Goal: Navigation & Orientation: Find specific page/section

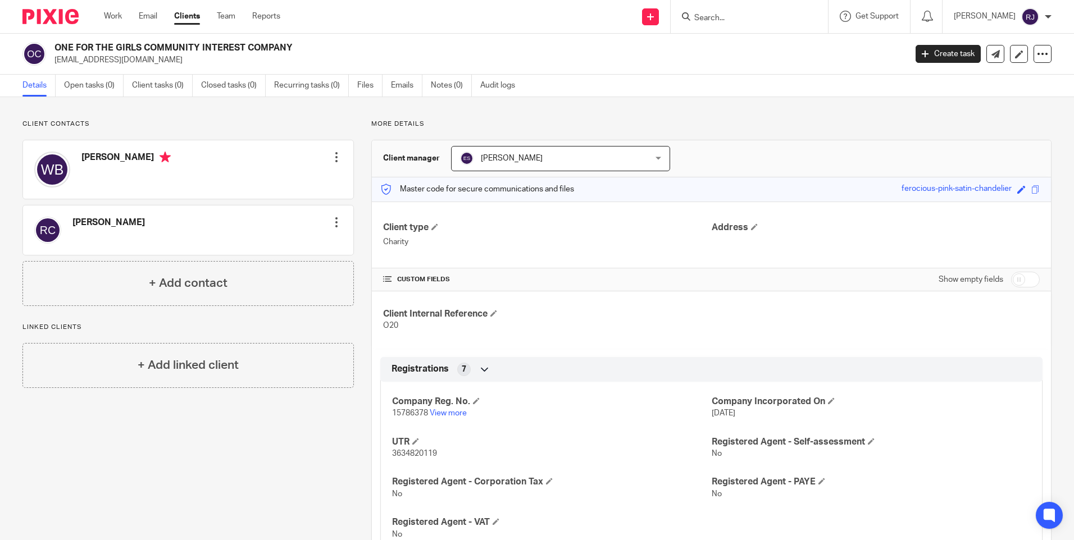
click at [690, 20] on icon at bounding box center [686, 16] width 8 height 8
click at [717, 14] on input "Search" at bounding box center [743, 18] width 101 height 10
type input "enterpr"
click at [775, 37] on link at bounding box center [760, 43] width 139 height 17
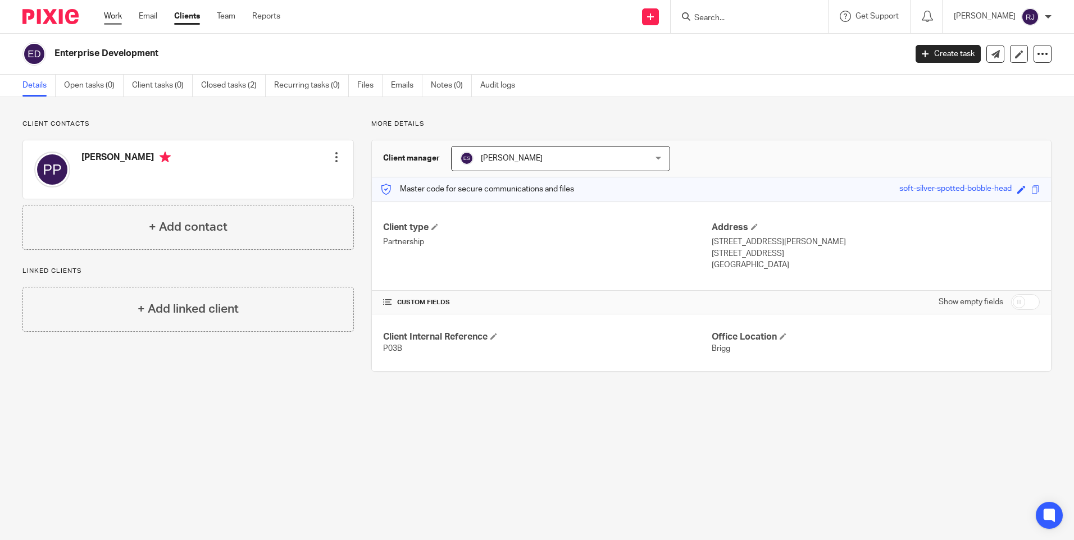
click at [121, 16] on link "Work" at bounding box center [113, 16] width 18 height 11
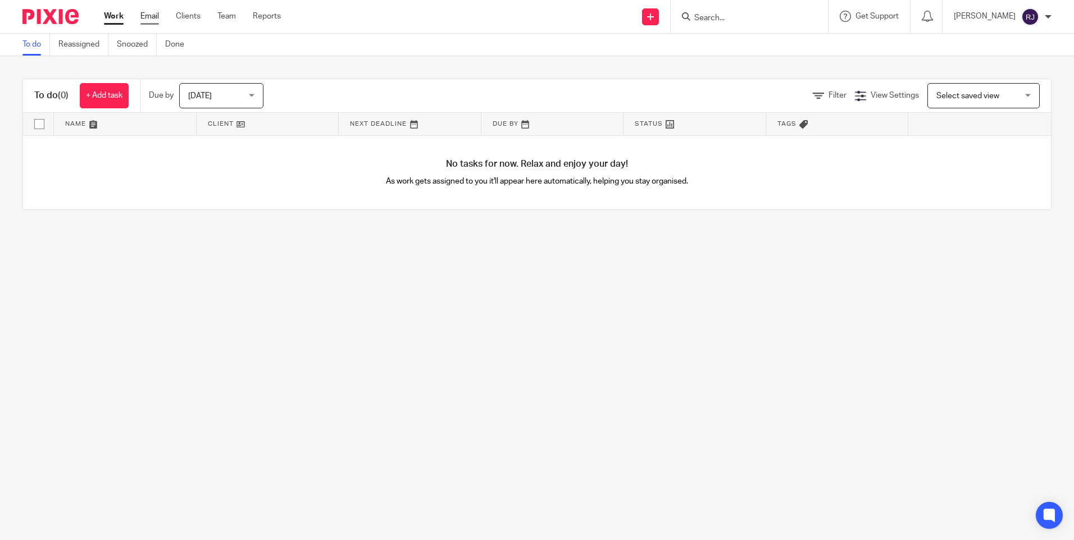
click at [149, 15] on link "Email" at bounding box center [149, 16] width 19 height 11
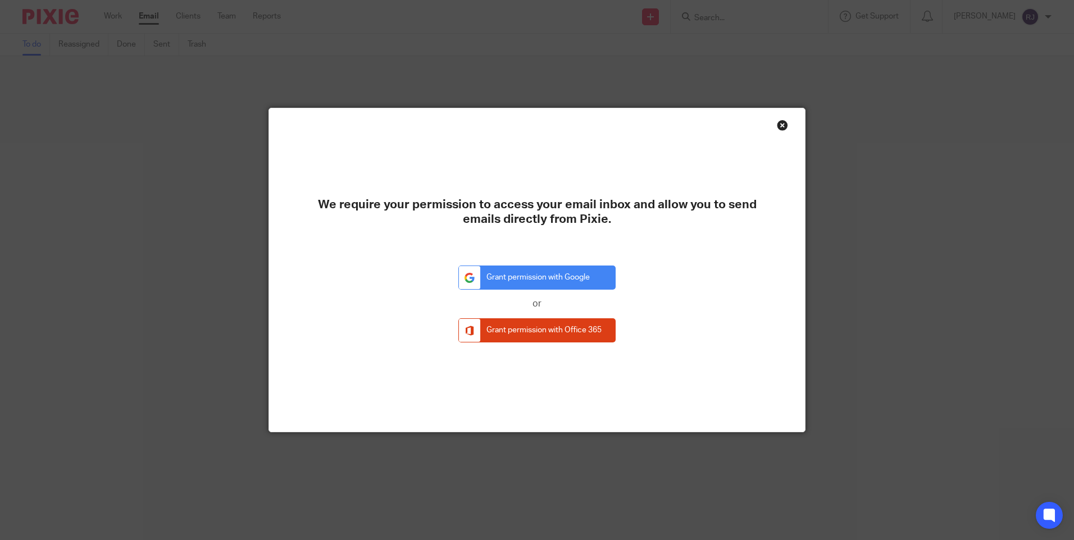
click at [782, 124] on div "Close this dialog window" at bounding box center [782, 125] width 11 height 11
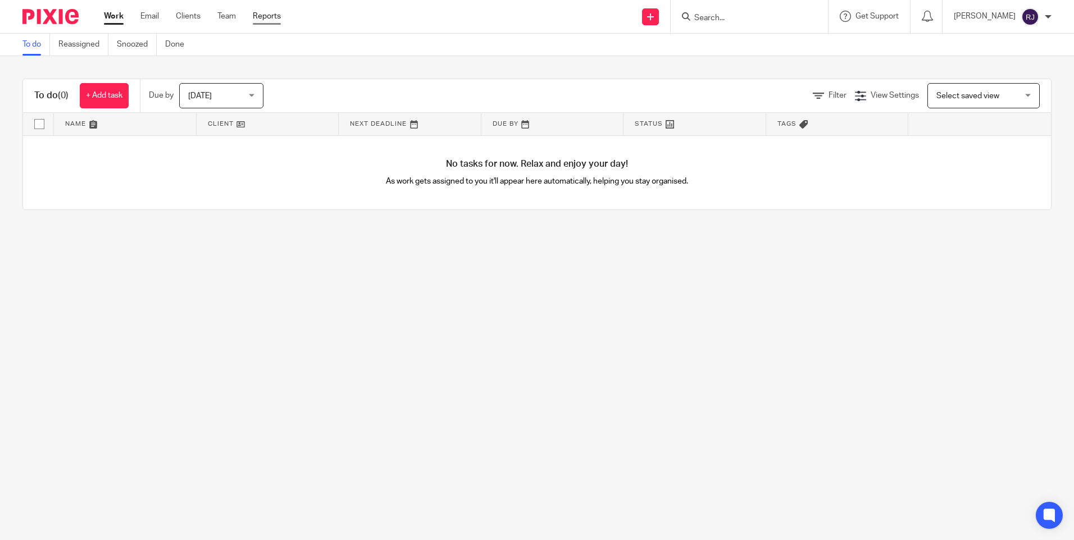
click at [263, 15] on link "Reports" at bounding box center [267, 16] width 28 height 11
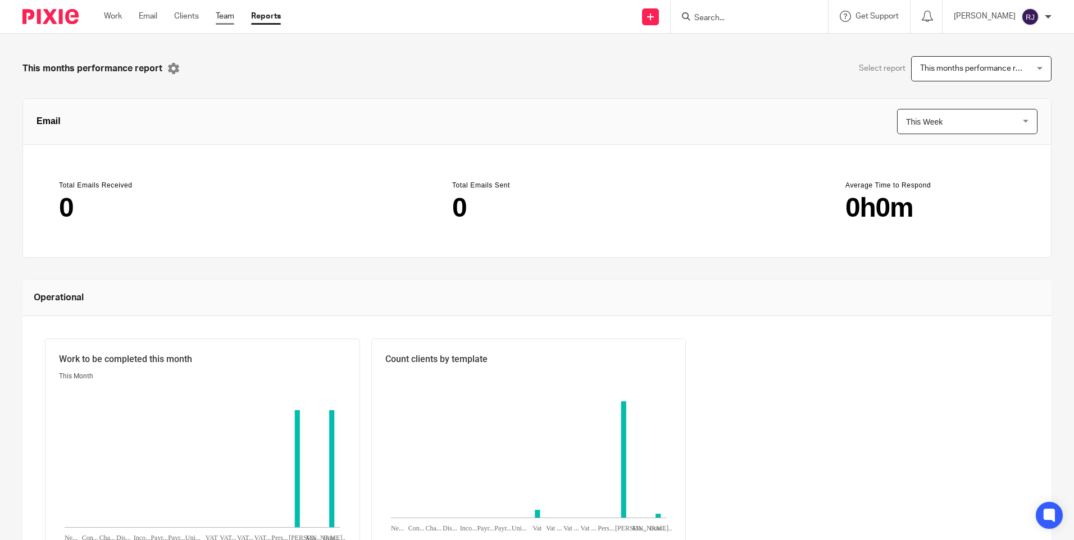
click at [228, 15] on link "Team" at bounding box center [225, 16] width 19 height 11
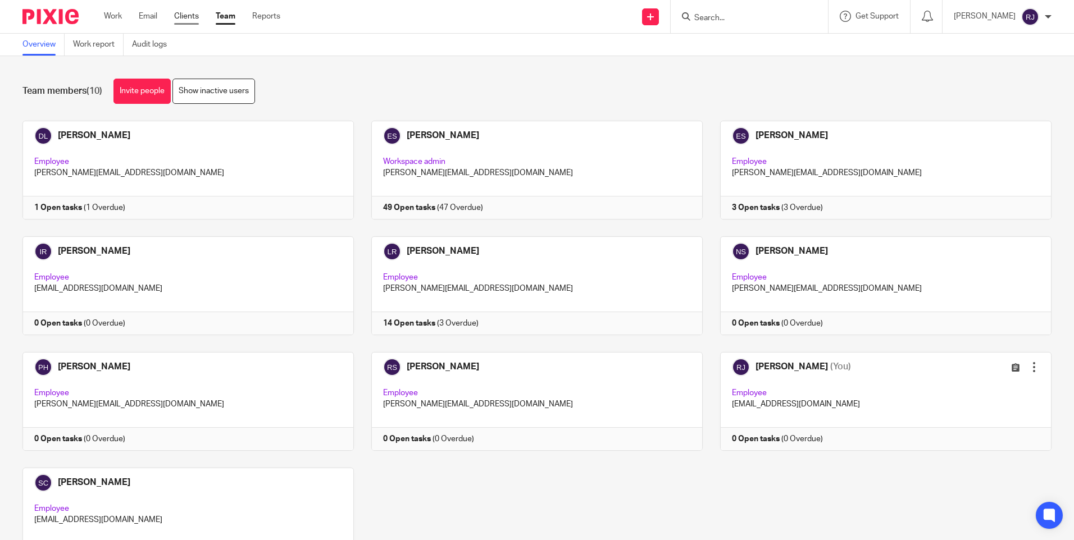
click at [192, 12] on link "Clients" at bounding box center [186, 16] width 25 height 11
click at [190, 17] on link "Clients" at bounding box center [186, 16] width 25 height 11
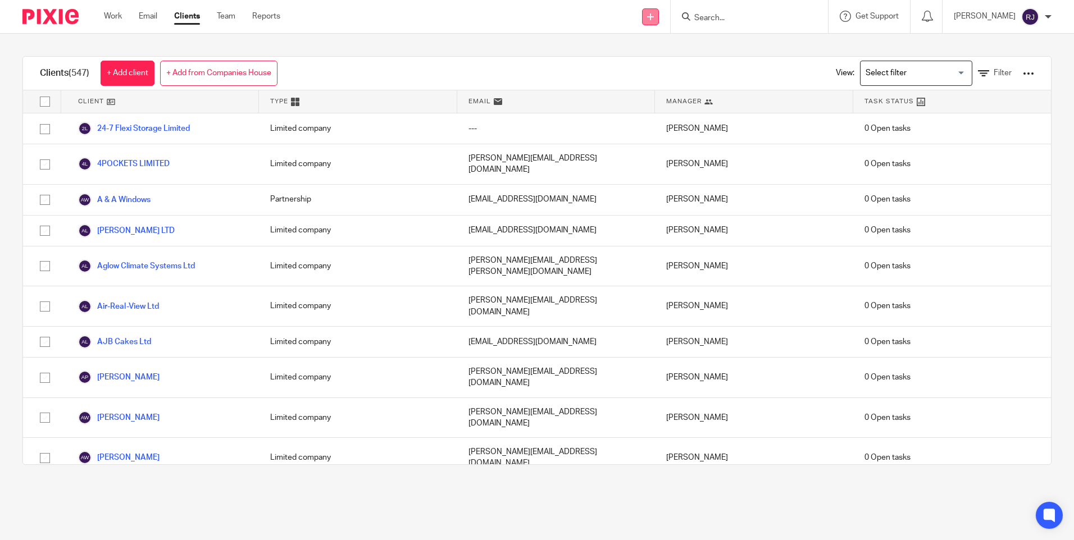
click at [654, 13] on icon at bounding box center [650, 16] width 7 height 7
click at [657, 82] on link "Add client" at bounding box center [666, 86] width 79 height 16
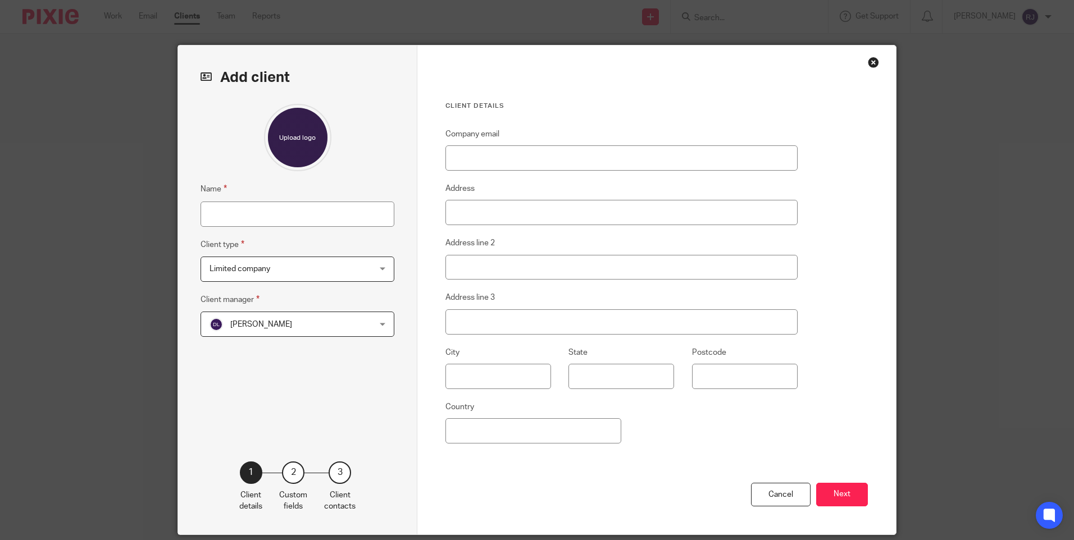
click at [872, 62] on div "Close this dialog window" at bounding box center [873, 62] width 11 height 11
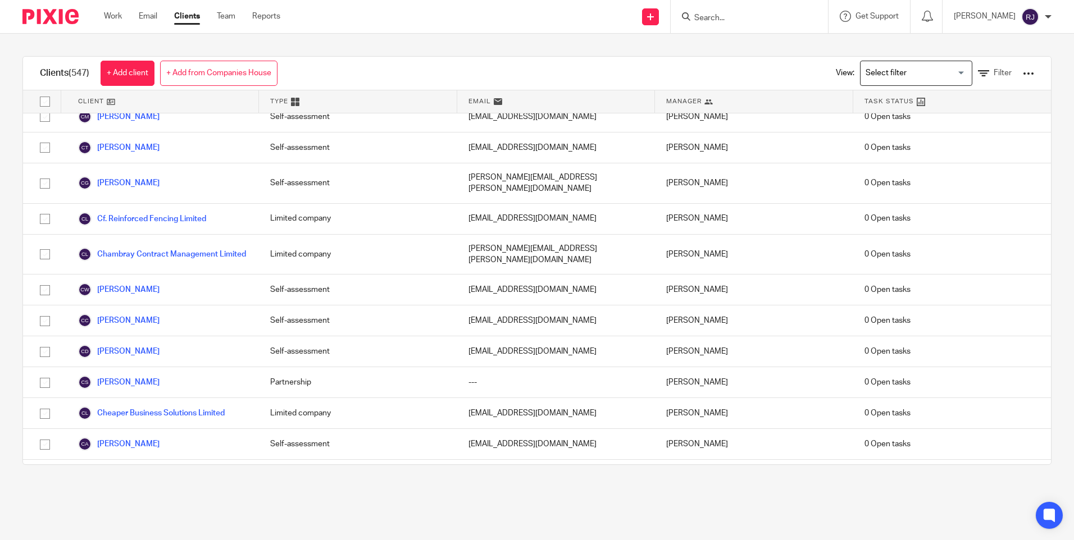
scroll to position [1966, 0]
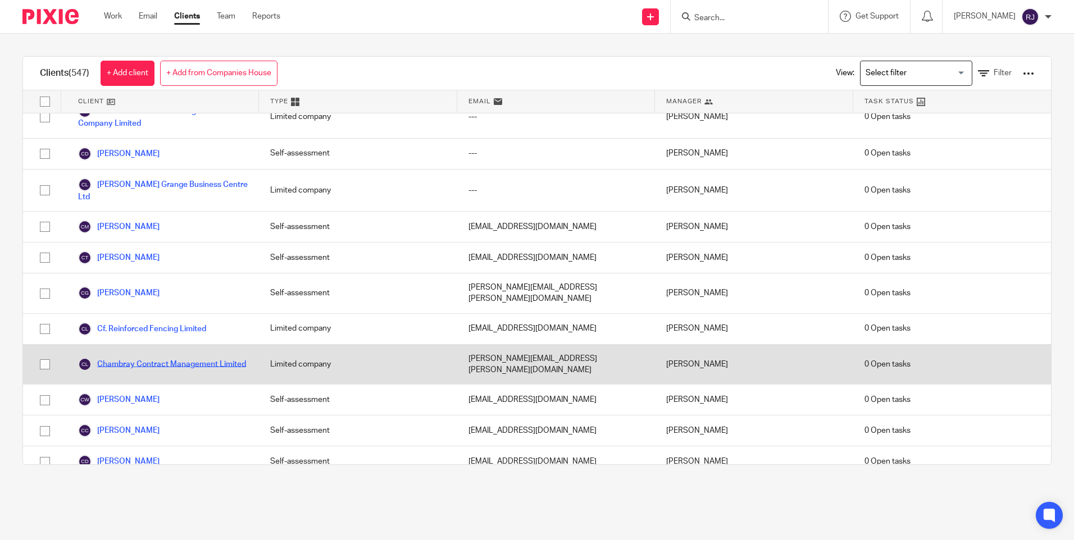
click at [206, 358] on link "Chambray Contract Management Limited" at bounding box center [162, 364] width 168 height 13
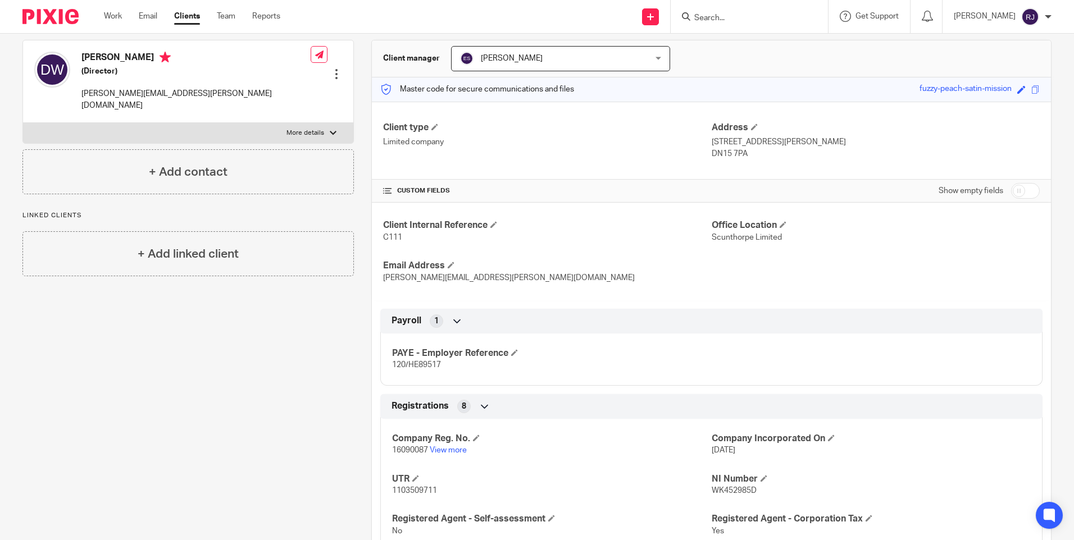
scroll to position [212, 0]
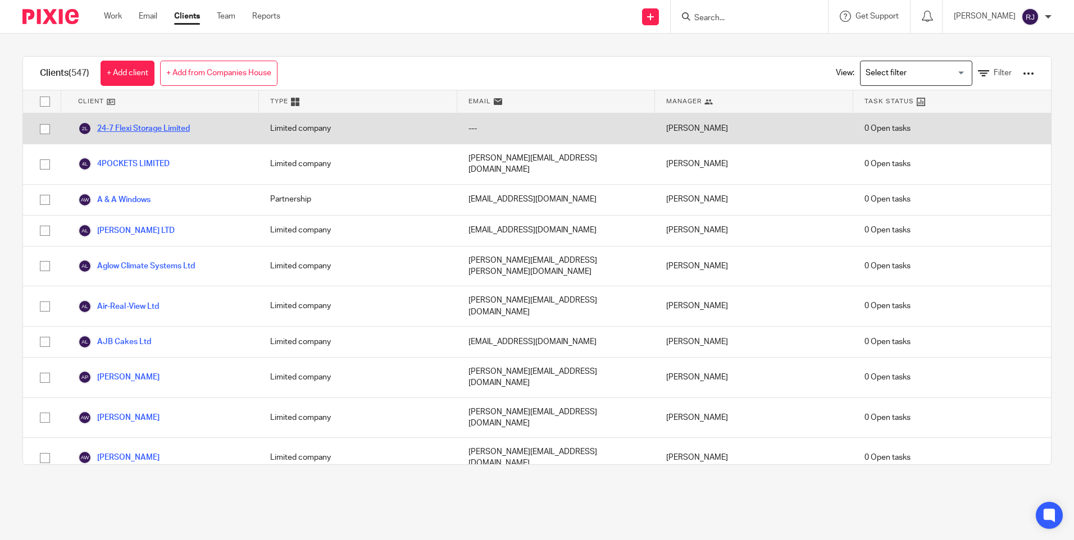
click at [159, 126] on link "24-7 Flexi Storage Limited" at bounding box center [134, 128] width 112 height 13
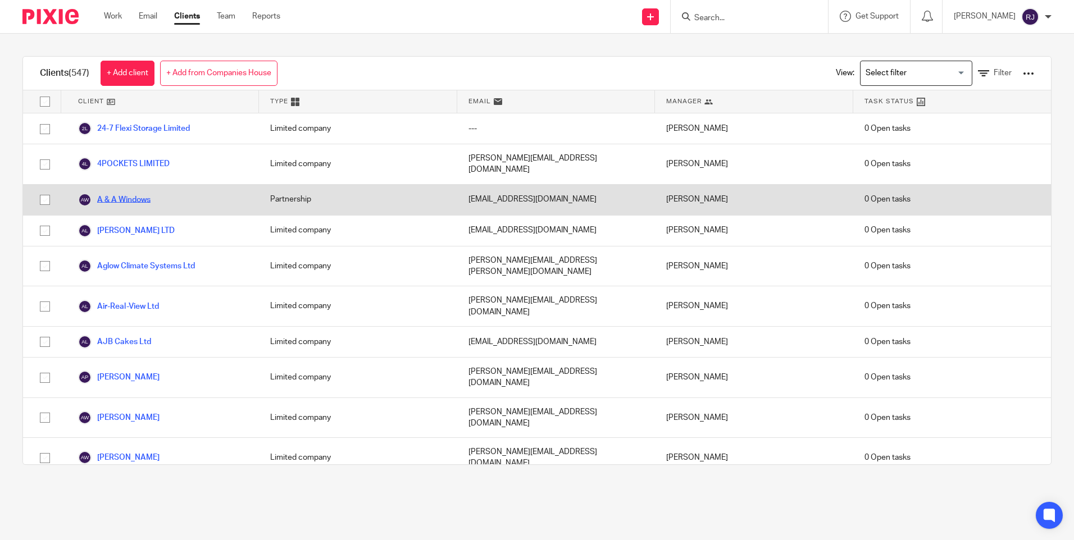
click at [148, 193] on link "A & A Windows" at bounding box center [114, 199] width 72 height 13
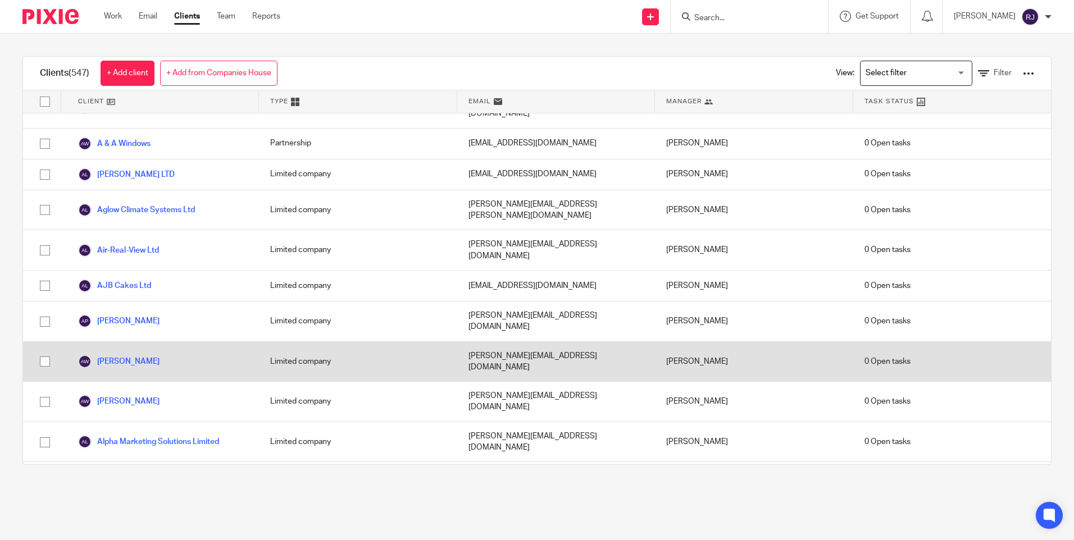
scroll to position [112, 0]
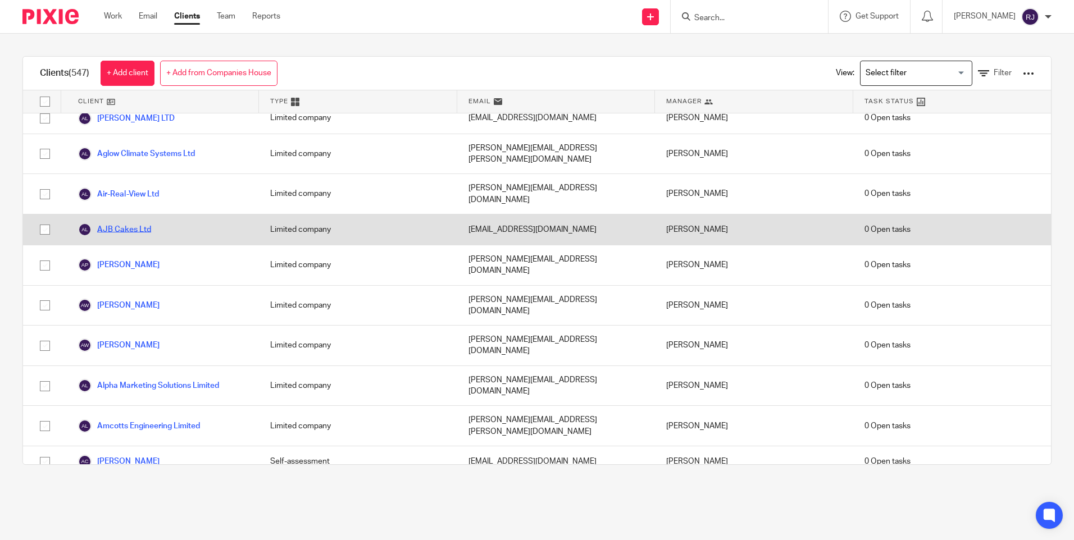
click at [138, 223] on link "AJB Cakes Ltd" at bounding box center [114, 229] width 73 height 13
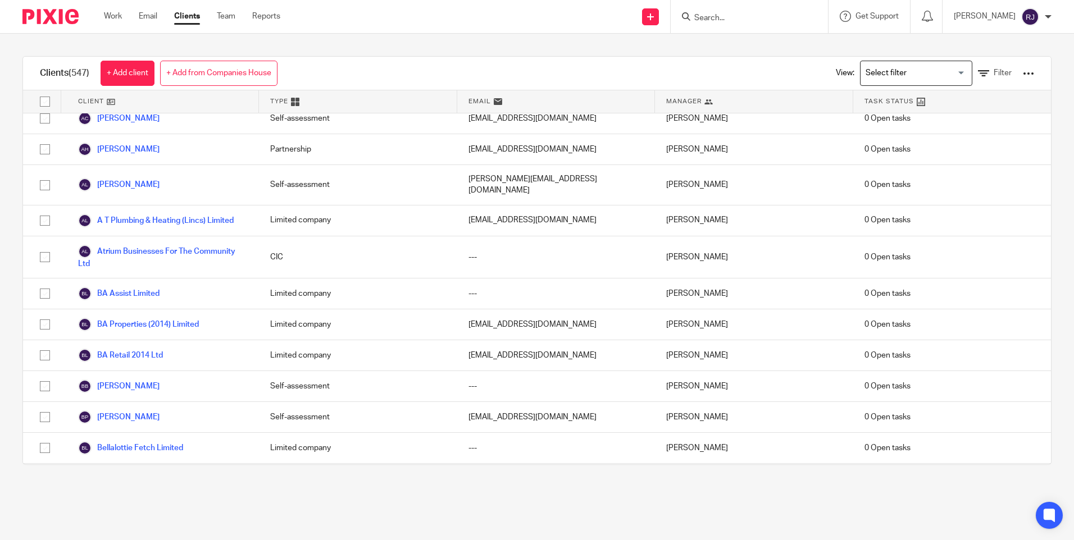
scroll to position [955, 0]
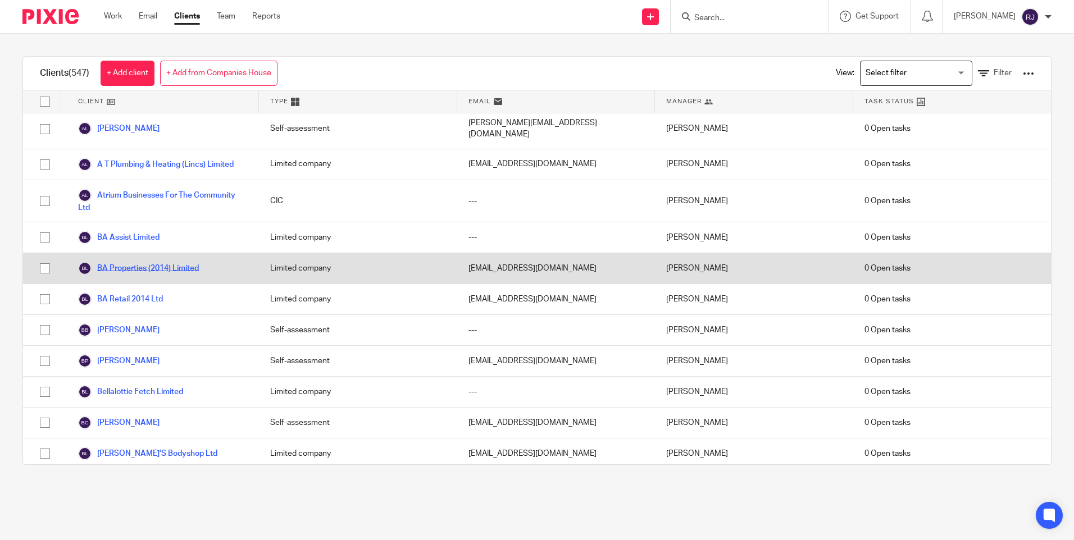
click at [151, 262] on link "BA Properties (2014) Limited" at bounding box center [138, 268] width 121 height 13
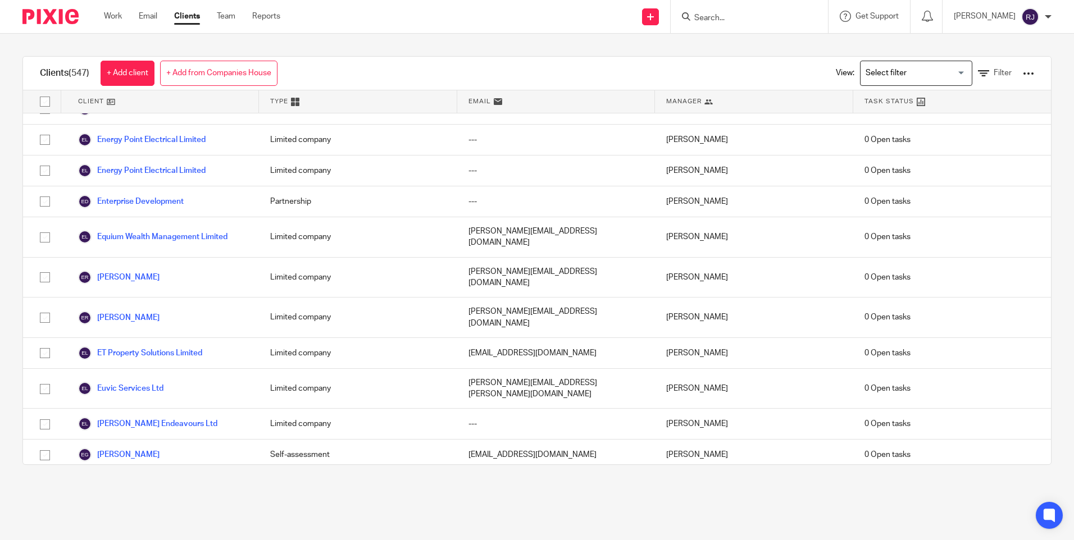
scroll to position [4943, 0]
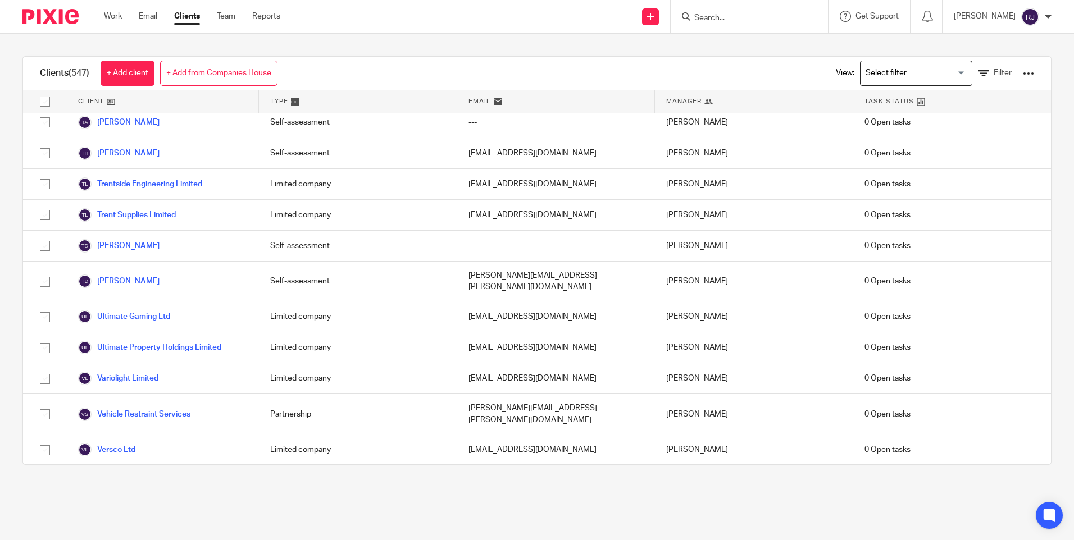
scroll to position [16980, 0]
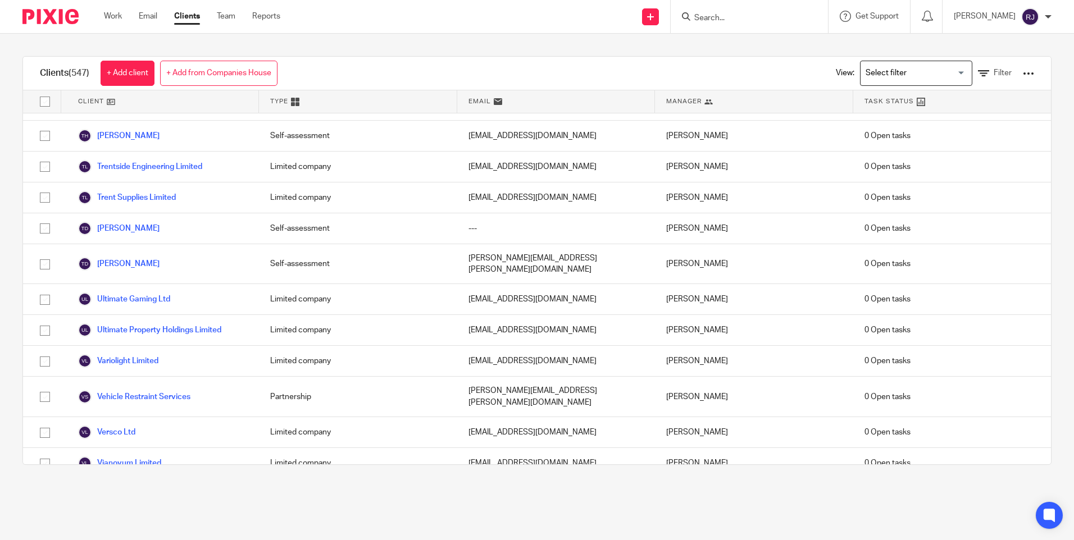
click at [399, 513] on main "Clients (547) + Add client + Add from Companies House View: Loading... Filter C…" at bounding box center [537, 270] width 1074 height 540
click at [1036, 17] on img at bounding box center [1030, 17] width 18 height 18
click at [1003, 79] on span "Logout" at bounding box center [999, 78] width 25 height 8
